Goal: Information Seeking & Learning: Compare options

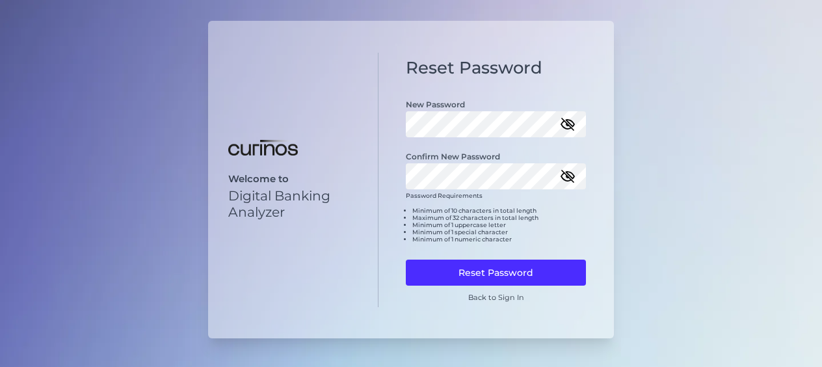
drag, startPoint x: 563, startPoint y: 175, endPoint x: 562, endPoint y: 143, distance: 32.5
click at [563, 175] on icon "button" at bounding box center [568, 176] width 16 height 16
click at [562, 123] on icon "button" at bounding box center [567, 124] width 13 height 9
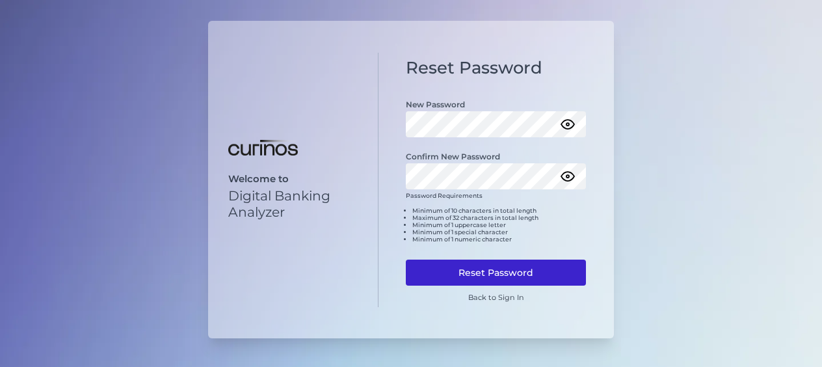
click at [573, 260] on button "Reset Password" at bounding box center [496, 272] width 180 height 26
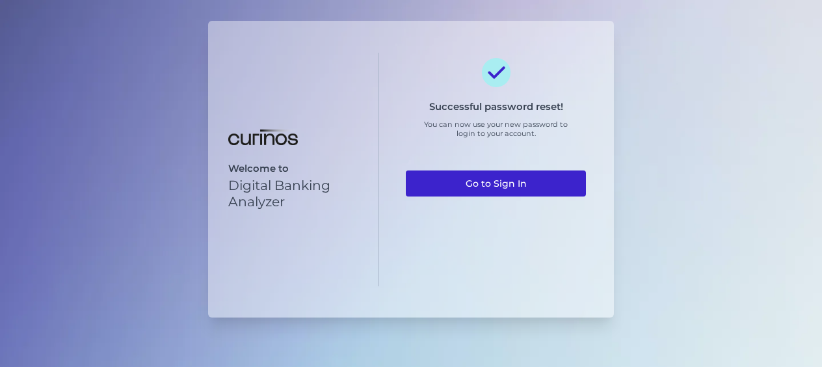
click at [503, 184] on link "Go to Sign In" at bounding box center [496, 183] width 180 height 26
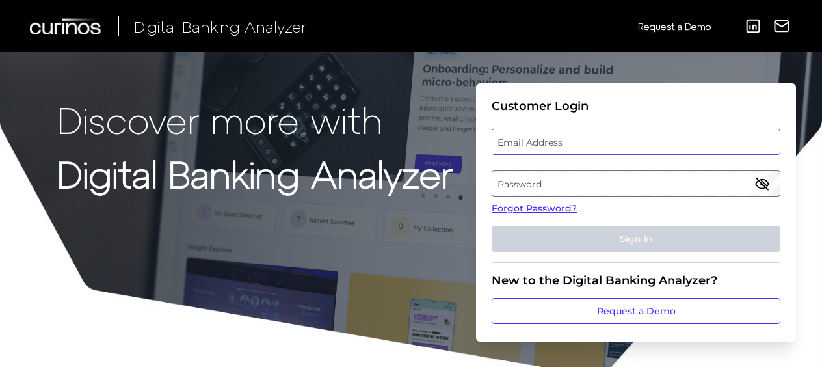
click at [543, 129] on input "email" at bounding box center [635, 142] width 289 height 26
type input "[US_STATE][EMAIL_ADDRESS][DOMAIN_NAME]"
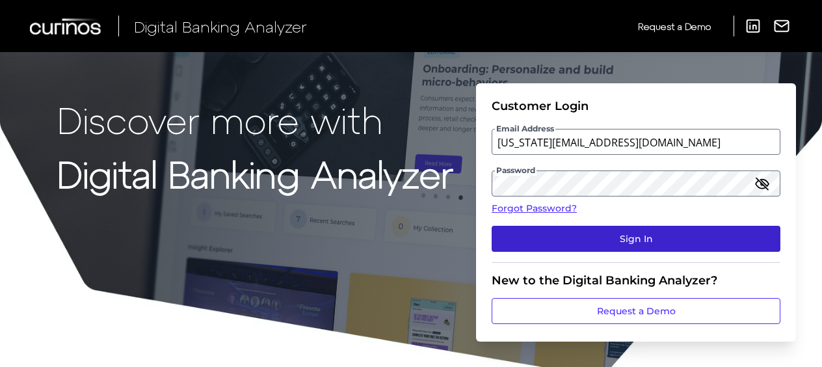
click at [617, 237] on button "Sign In" at bounding box center [635, 239] width 289 height 26
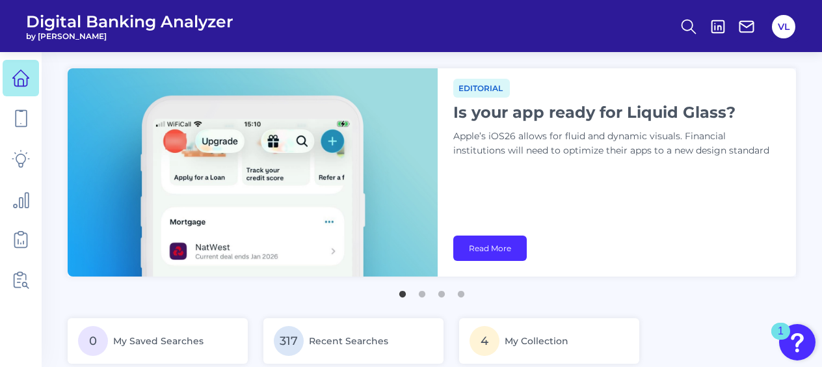
click at [688, 331] on div "0 My Saved Searches 317 Recent Searches 4 My Collection 292 Shared Searches Fea…" at bounding box center [432, 371] width 728 height 107
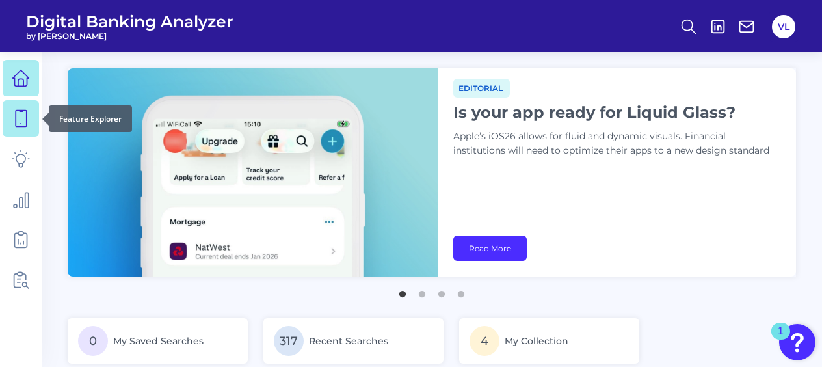
click at [27, 116] on icon at bounding box center [21, 118] width 18 height 18
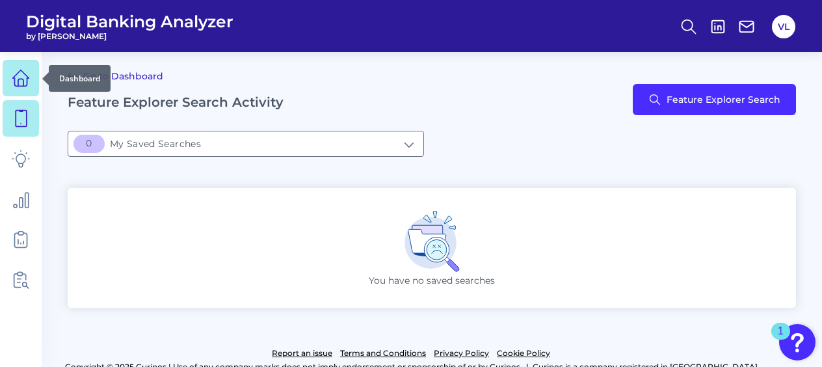
click at [23, 87] on link at bounding box center [21, 78] width 36 height 36
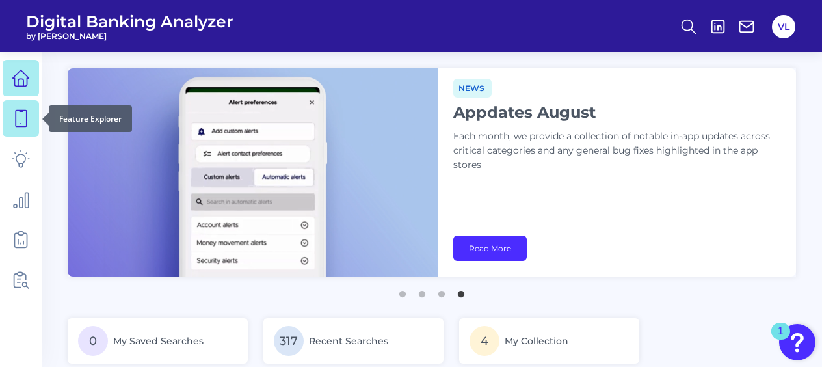
click at [25, 127] on link at bounding box center [21, 118] width 36 height 36
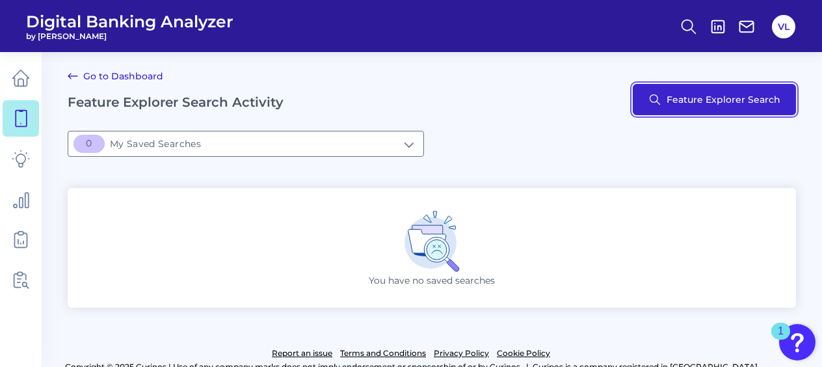
click at [698, 97] on button "Feature Explorer Search" at bounding box center [713, 99] width 163 height 31
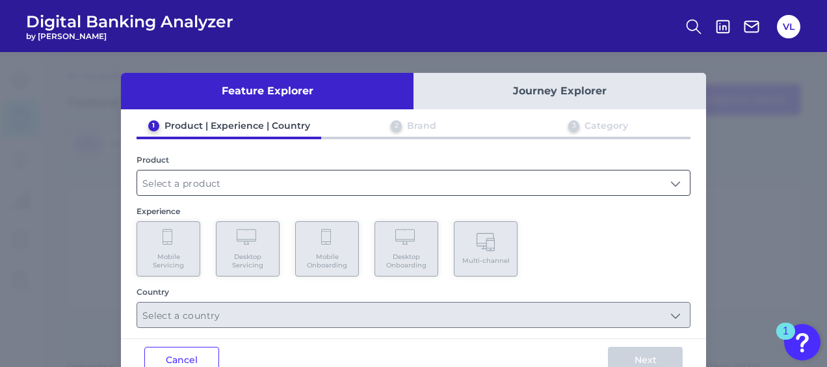
click at [195, 177] on input "text" at bounding box center [413, 182] width 552 height 25
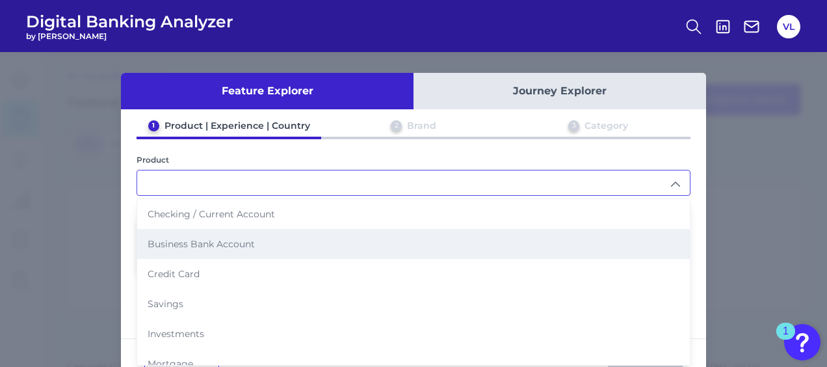
click at [196, 234] on li "Business Bank Account" at bounding box center [413, 244] width 552 height 30
type input "Business Bank Account"
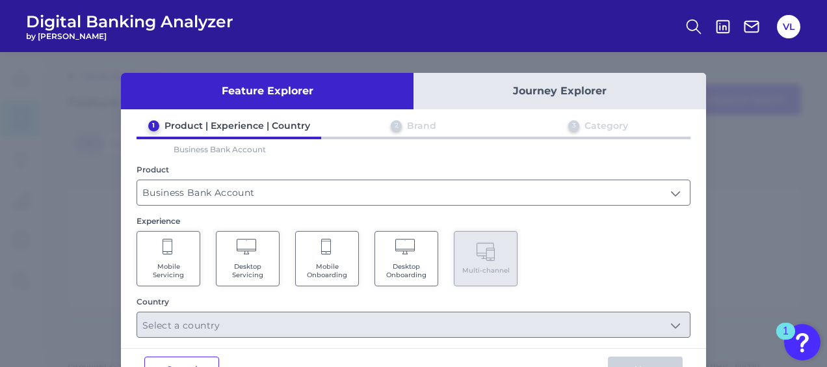
drag, startPoint x: 259, startPoint y: 261, endPoint x: 268, endPoint y: 257, distance: 9.3
click at [260, 262] on span "Desktop Servicing" at bounding box center [247, 270] width 49 height 17
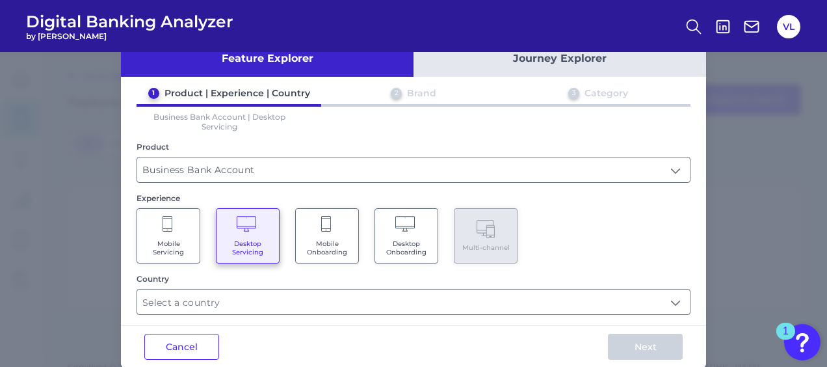
scroll to position [51, 0]
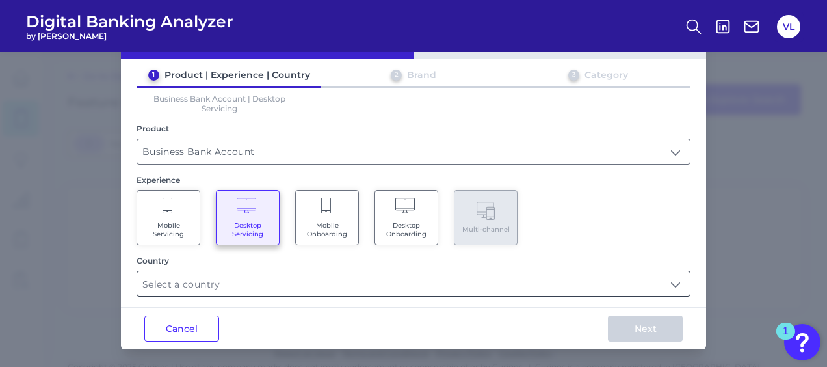
click at [273, 283] on input "text" at bounding box center [413, 283] width 552 height 25
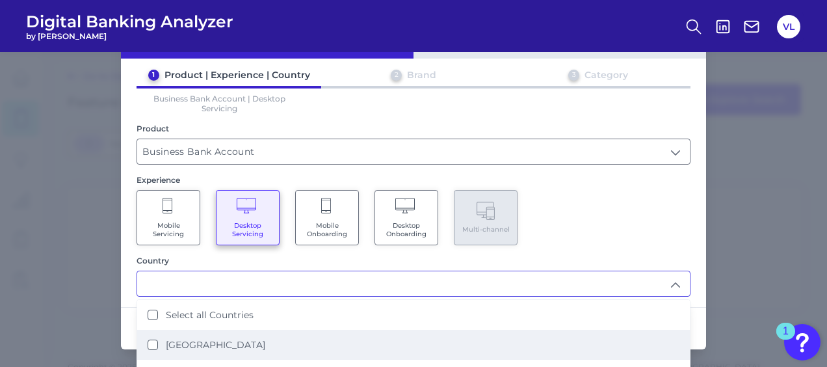
click at [214, 331] on li "United Kingdom" at bounding box center [413, 345] width 552 height 30
type input "United Kingdom"
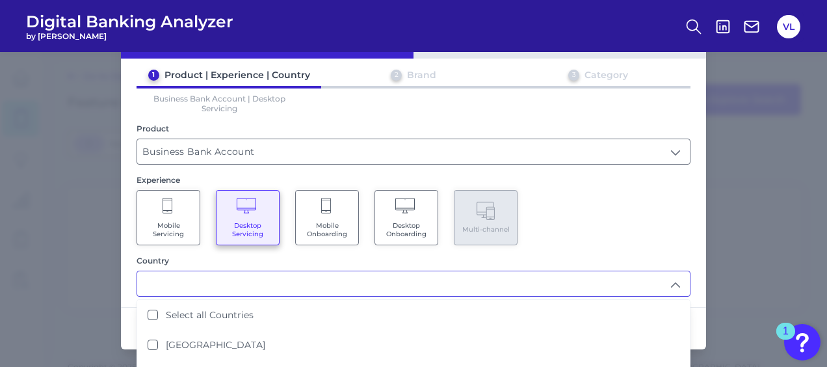
scroll to position [0, 0]
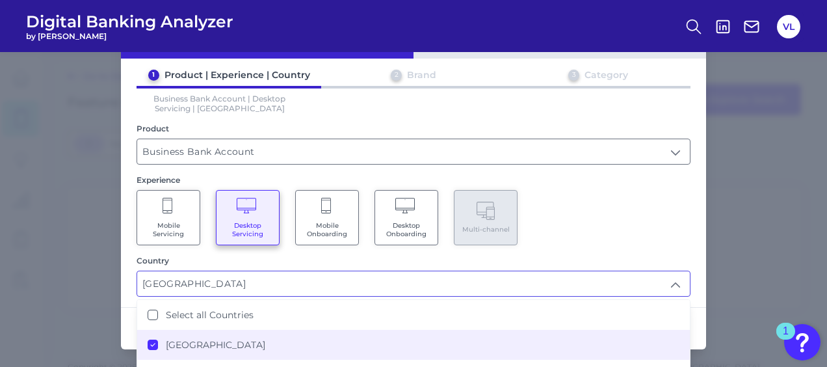
click at [662, 224] on div "Mobile Servicing Desktop Servicing Mobile Onboarding Desktop Onboarding Multi-c…" at bounding box center [413, 217] width 554 height 55
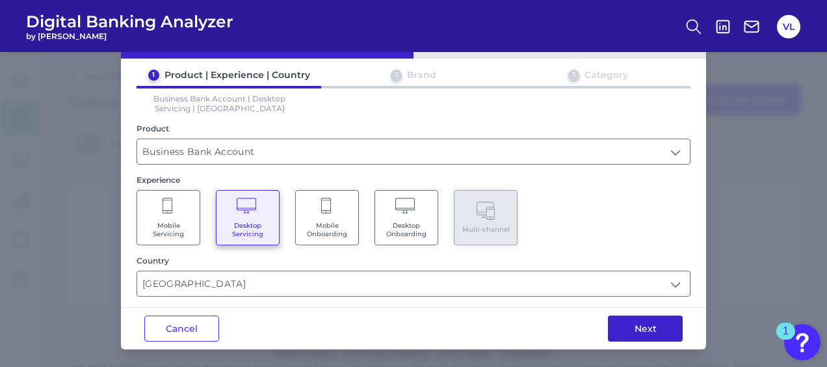
click at [649, 324] on button "Next" at bounding box center [645, 328] width 75 height 26
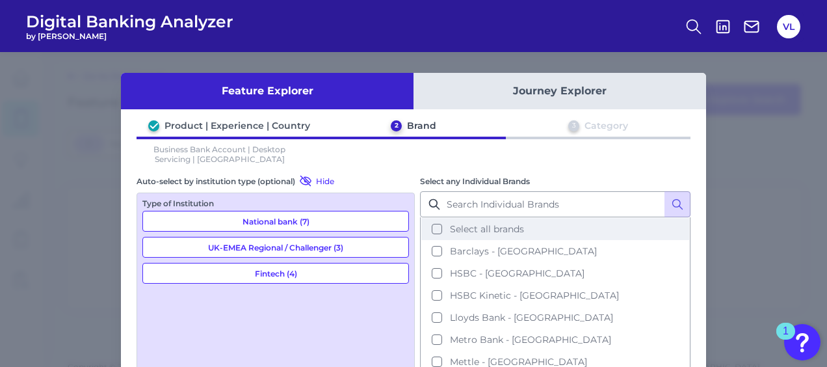
click at [509, 232] on span "Select all brands" at bounding box center [487, 229] width 74 height 12
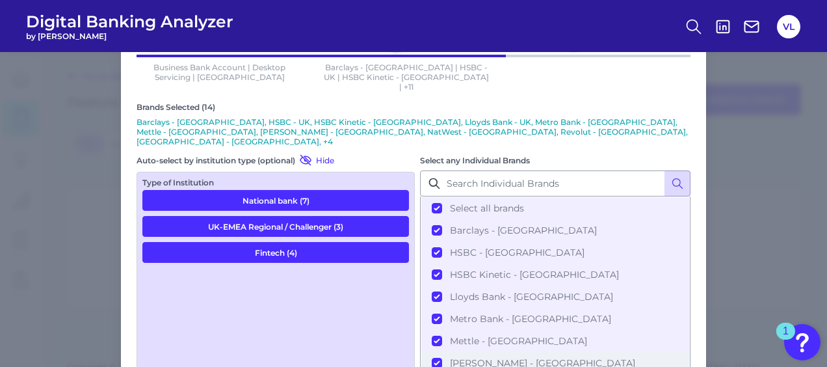
scroll to position [145, 0]
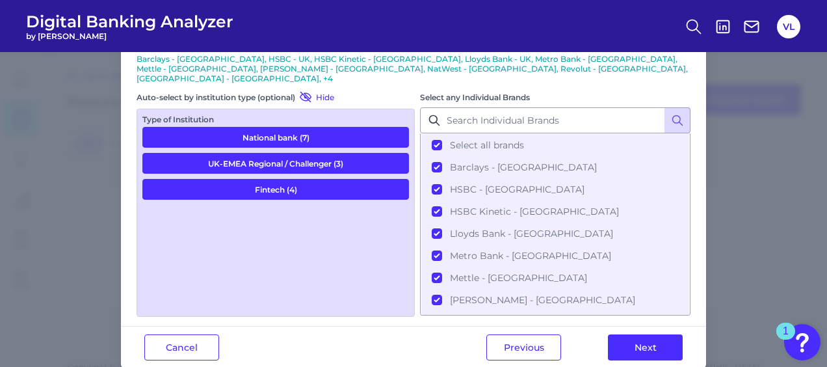
click at [617, 326] on div "Previous Next" at bounding box center [584, 347] width 243 height 42
click at [627, 334] on button "Next" at bounding box center [645, 347] width 75 height 26
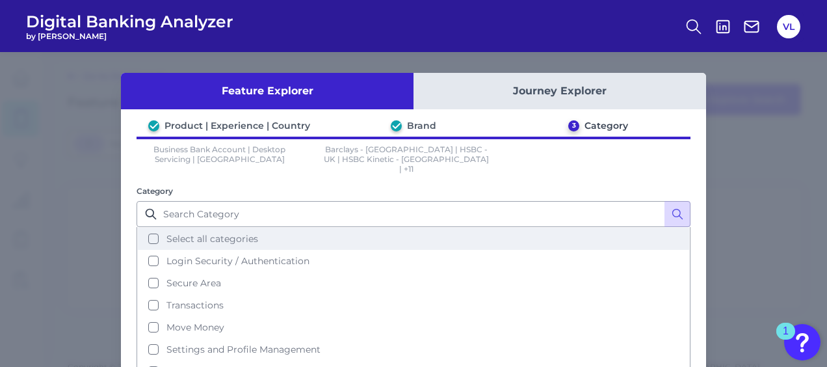
click at [280, 227] on button "Select all categories" at bounding box center [413, 238] width 551 height 22
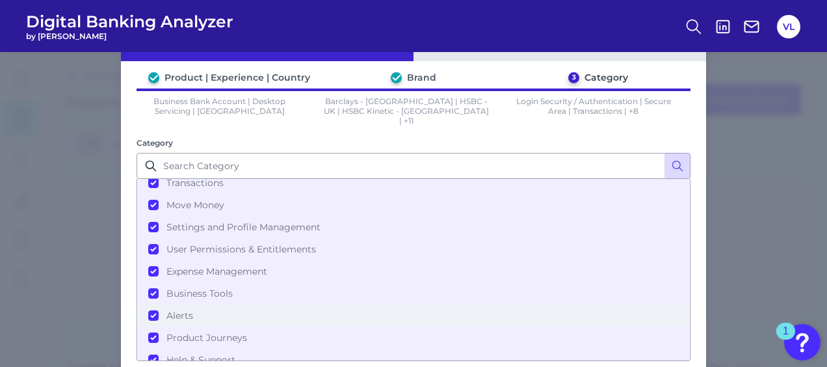
scroll to position [104, 0]
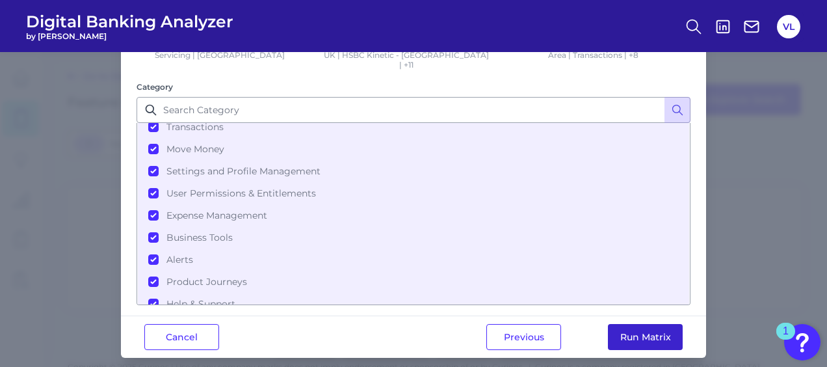
click at [669, 329] on button "Run Matrix" at bounding box center [645, 337] width 75 height 26
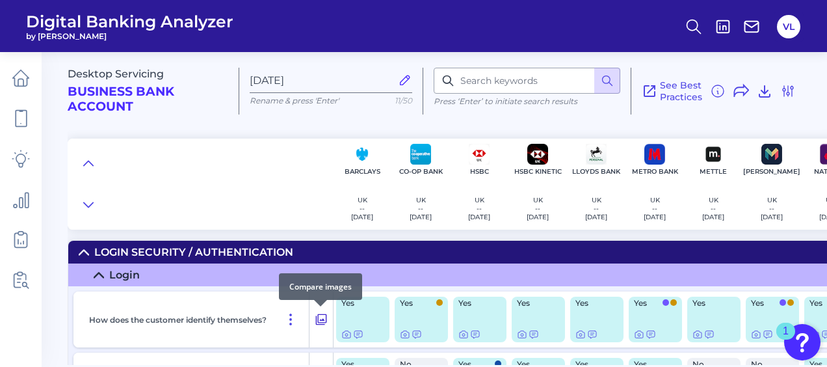
click at [321, 318] on icon at bounding box center [321, 319] width 13 height 16
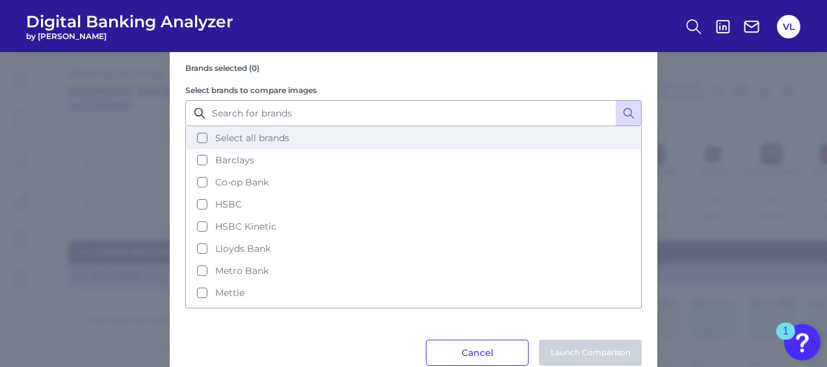
drag, startPoint x: 294, startPoint y: 130, endPoint x: 302, endPoint y: 139, distance: 12.0
click at [292, 130] on button "Select all brands" at bounding box center [414, 138] width 454 height 22
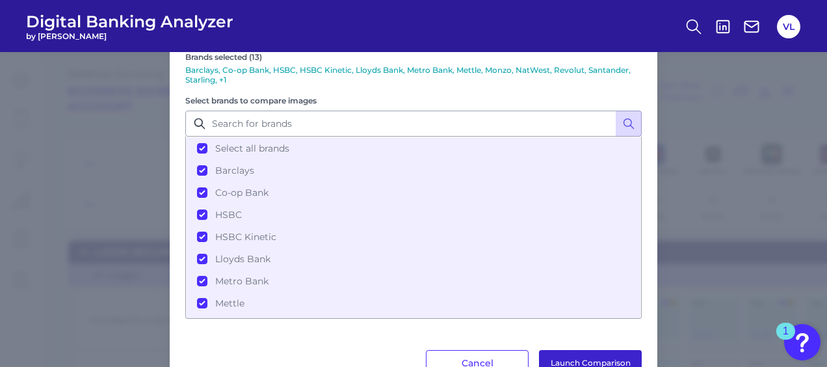
click at [578, 359] on button "Launch Comparison" at bounding box center [590, 363] width 103 height 26
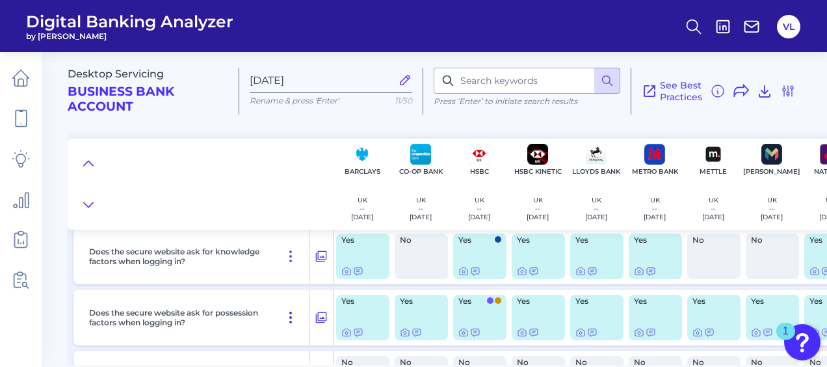
scroll to position [130, 0]
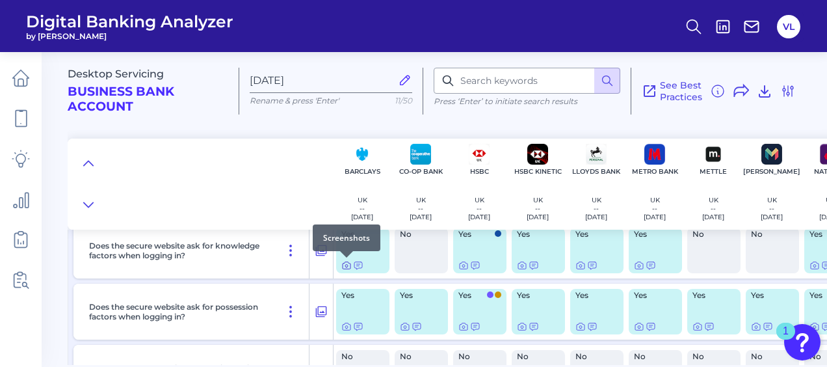
click at [347, 265] on icon at bounding box center [346, 265] width 10 height 10
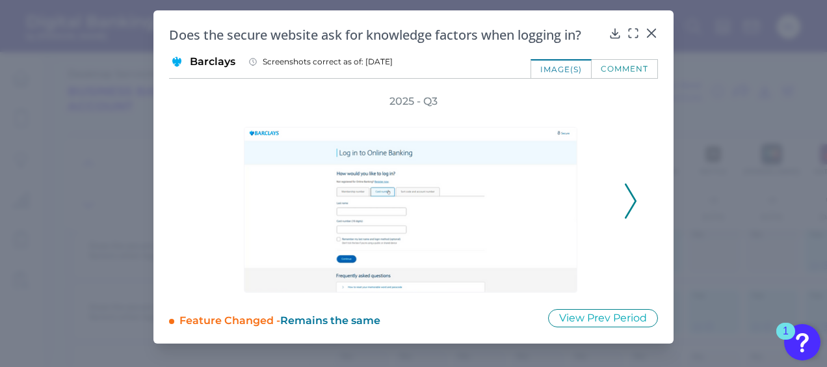
click at [635, 203] on icon at bounding box center [631, 200] width 12 height 35
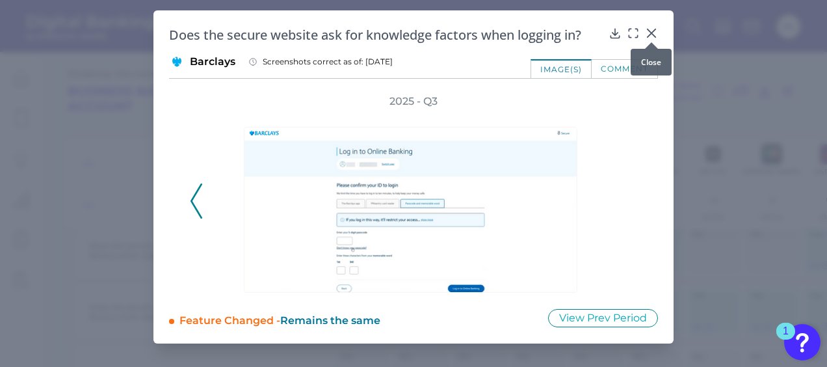
click at [651, 29] on icon at bounding box center [651, 33] width 13 height 13
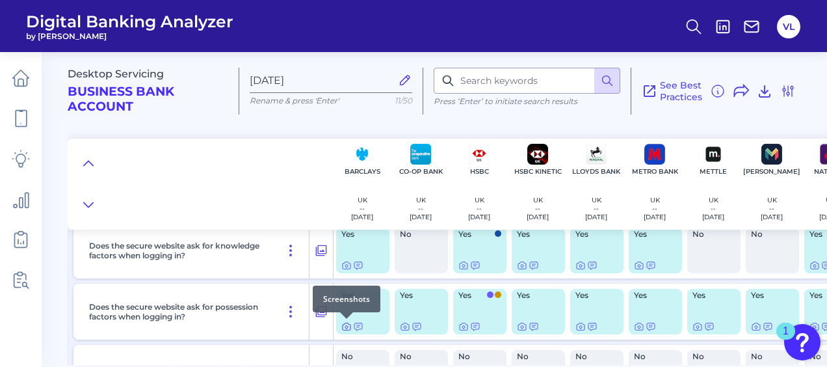
click at [345, 327] on icon at bounding box center [346, 326] width 10 height 10
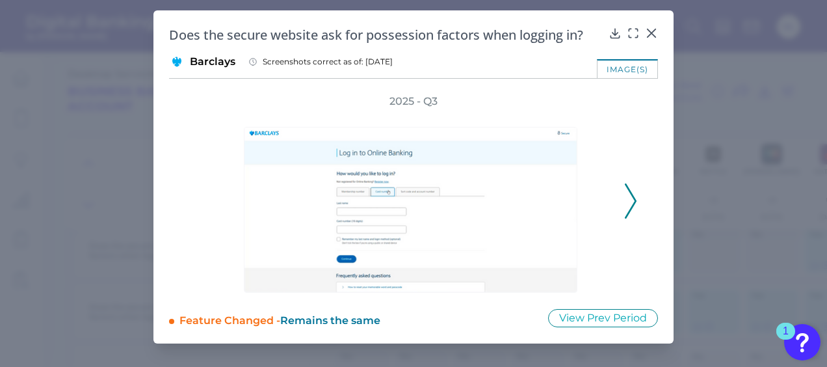
click at [626, 194] on icon at bounding box center [631, 200] width 12 height 35
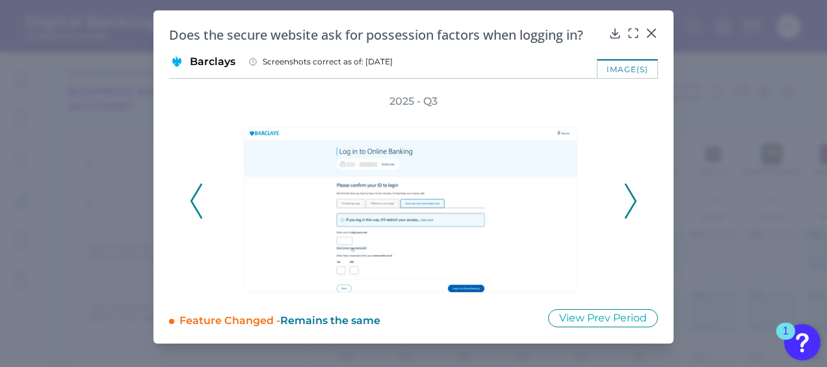
click at [630, 194] on icon at bounding box center [631, 200] width 12 height 35
click at [646, 31] on icon at bounding box center [651, 33] width 13 height 13
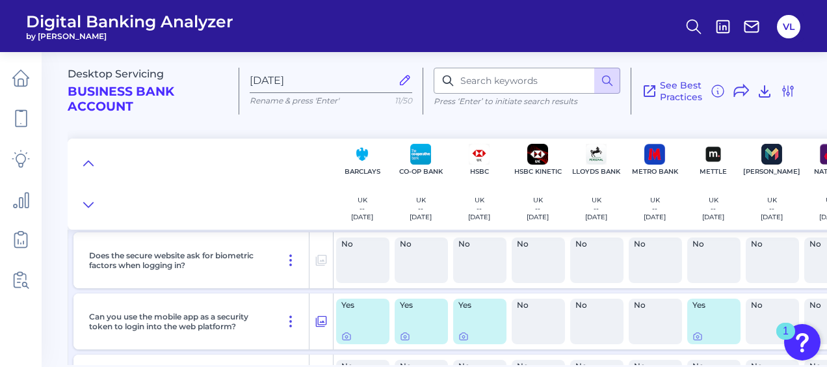
scroll to position [260, 0]
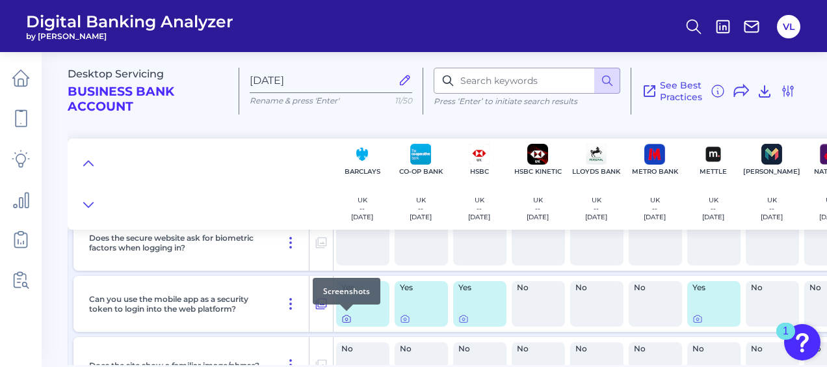
click at [347, 322] on icon at bounding box center [347, 318] width 8 height 7
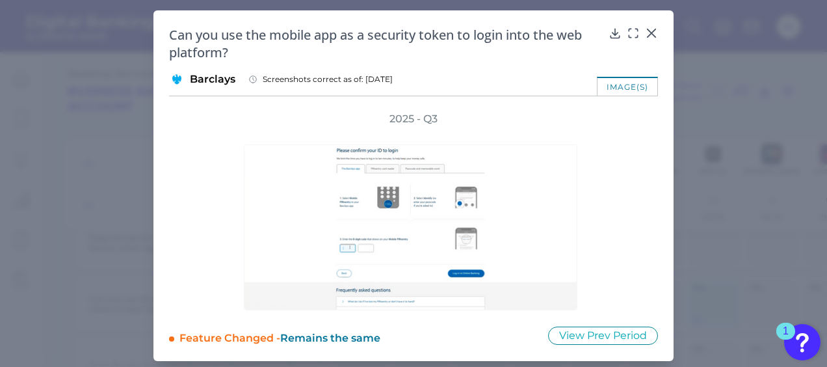
drag, startPoint x: 667, startPoint y: 224, endPoint x: 658, endPoint y: 207, distance: 19.8
click at [666, 224] on div "Can you use the mobile app as a security token to login into the web platform? …" at bounding box center [413, 185] width 520 height 350
click at [647, 32] on icon at bounding box center [651, 33] width 8 height 8
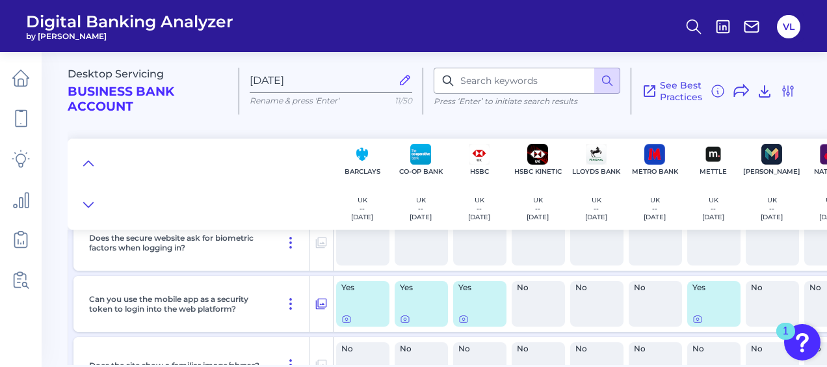
click at [201, 115] on div "Desktop Servicing Business Bank Account Sep 23 2025 Rename & press 'Enter' 11/5…" at bounding box center [445, 86] width 754 height 88
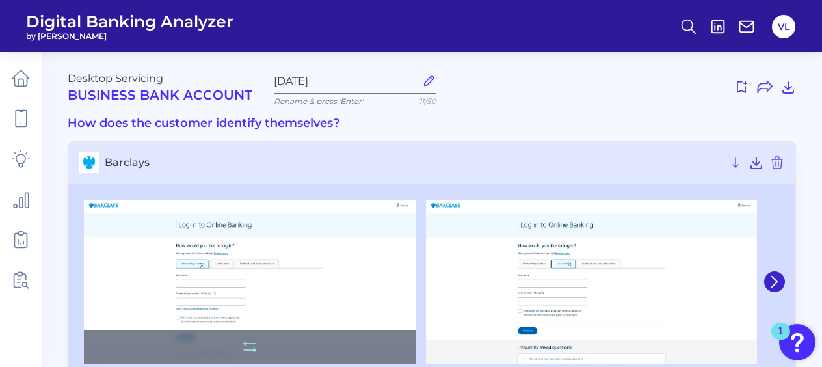
click at [313, 286] on img at bounding box center [249, 282] width 331 height 164
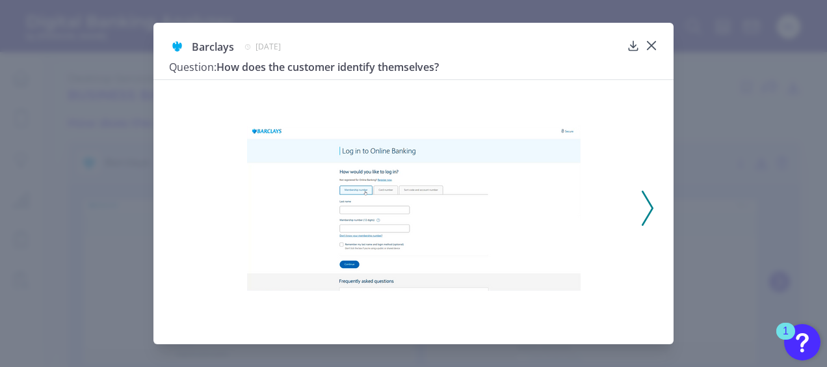
click at [649, 209] on icon at bounding box center [647, 207] width 12 height 35
click at [647, 209] on icon at bounding box center [647, 207] width 12 height 35
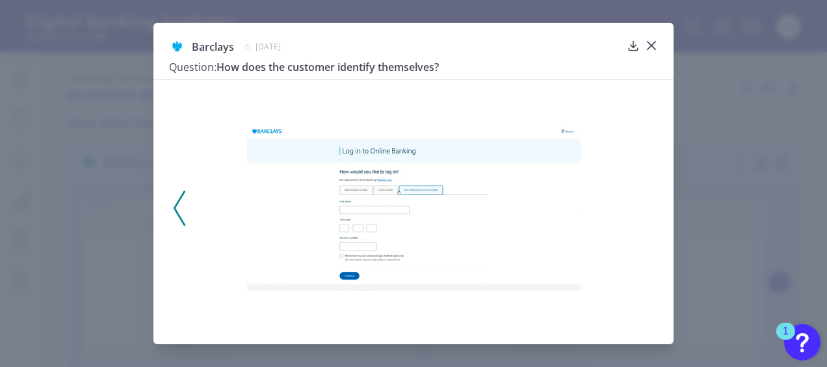
click at [647, 209] on div at bounding box center [413, 203] width 520 height 249
drag, startPoint x: 647, startPoint y: 209, endPoint x: 629, endPoint y: 44, distance: 165.4
click at [646, 208] on div at bounding box center [413, 203] width 520 height 249
drag, startPoint x: 652, startPoint y: 47, endPoint x: 602, endPoint y: 0, distance: 68.0
click at [651, 46] on icon at bounding box center [651, 46] width 8 height 8
